Goal: Task Accomplishment & Management: Manage account settings

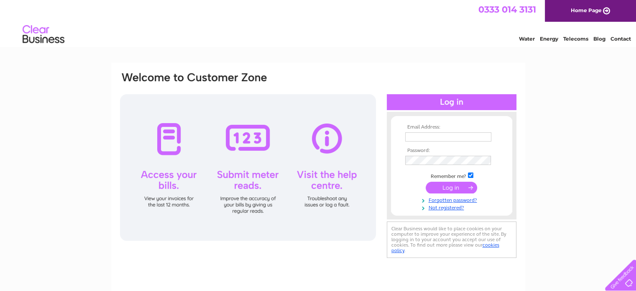
type input "craignetherty53@yahoo.com"
click at [448, 189] on input "submit" at bounding box center [451, 187] width 51 height 12
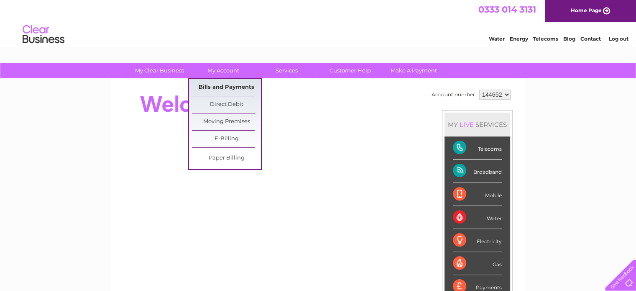
click at [231, 85] on link "Bills and Payments" at bounding box center [226, 87] width 69 height 17
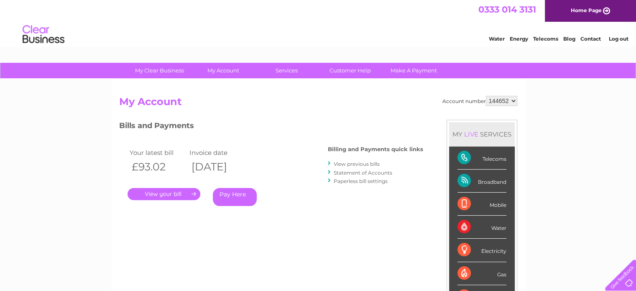
click at [175, 197] on link "." at bounding box center [164, 194] width 73 height 12
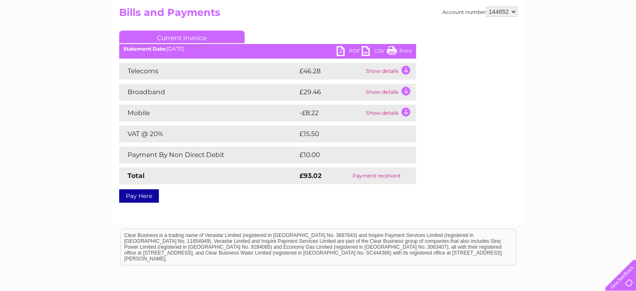
scroll to position [42, 0]
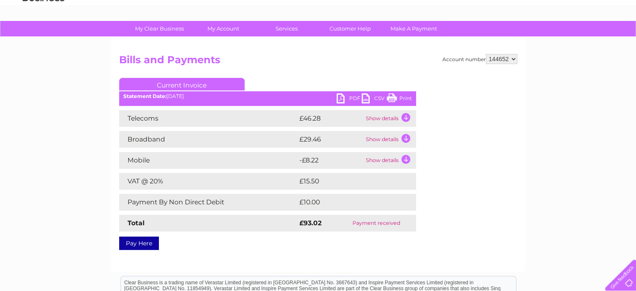
click at [171, 82] on link "Current Invoice" at bounding box center [181, 84] width 125 height 13
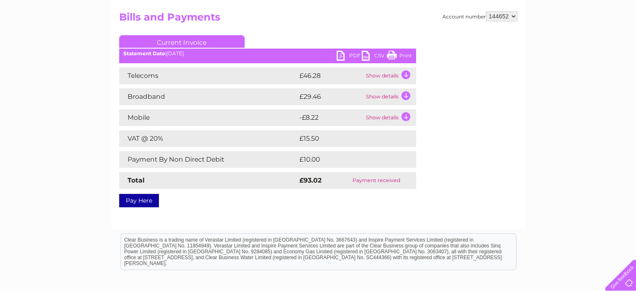
scroll to position [125, 0]
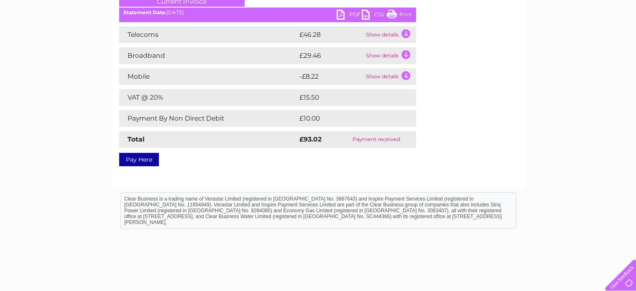
click at [392, 76] on td "Show details" at bounding box center [390, 76] width 52 height 17
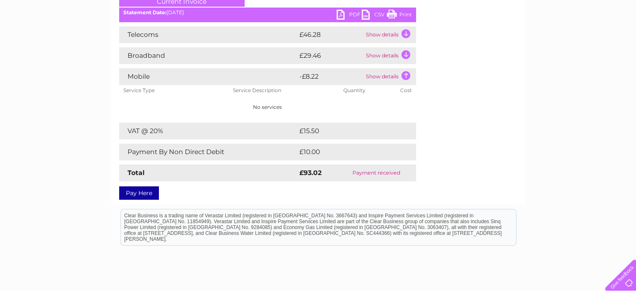
click at [383, 54] on td "Show details" at bounding box center [390, 55] width 52 height 17
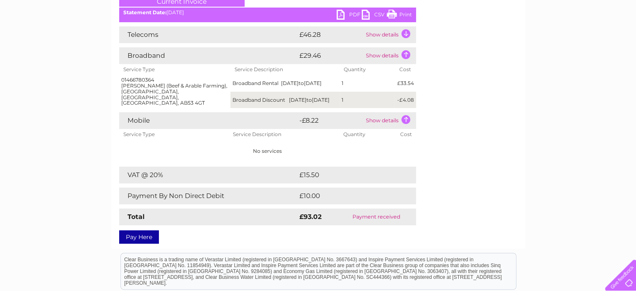
click at [390, 31] on td "Show details" at bounding box center [390, 34] width 52 height 17
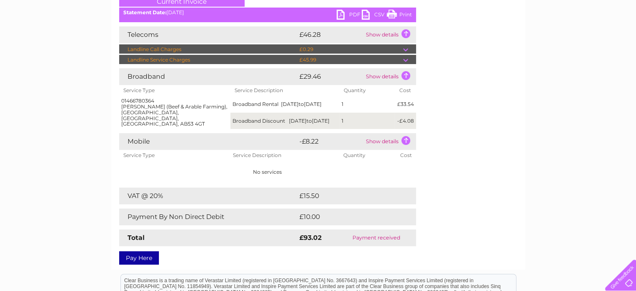
click at [406, 60] on td at bounding box center [409, 60] width 13 height 10
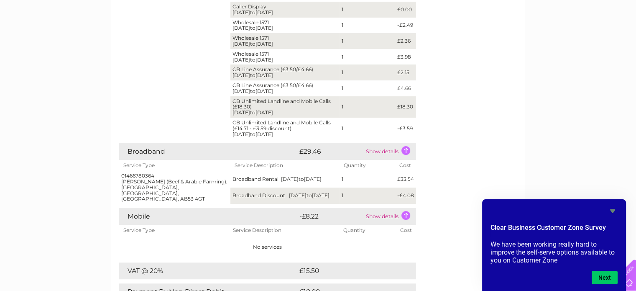
scroll to position [251, 0]
